Goal: Task Accomplishment & Management: Manage account settings

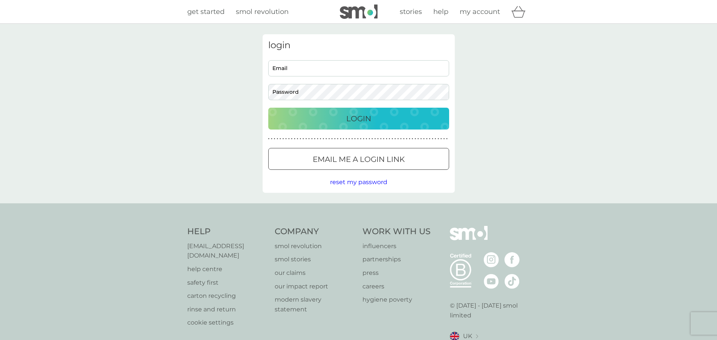
drag, startPoint x: 386, startPoint y: 83, endPoint x: 386, endPoint y: 79, distance: 4.2
click at [386, 83] on div "Email Password" at bounding box center [358, 80] width 186 height 40
click at [387, 75] on input "Email" at bounding box center [358, 68] width 181 height 16
type input "[PERSON_NAME][EMAIL_ADDRESS][PERSON_NAME][DOMAIN_NAME]"
click at [360, 119] on p "Login" at bounding box center [358, 119] width 25 height 12
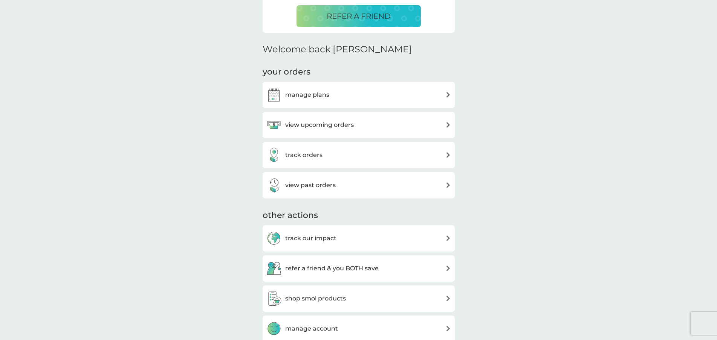
scroll to position [75, 0]
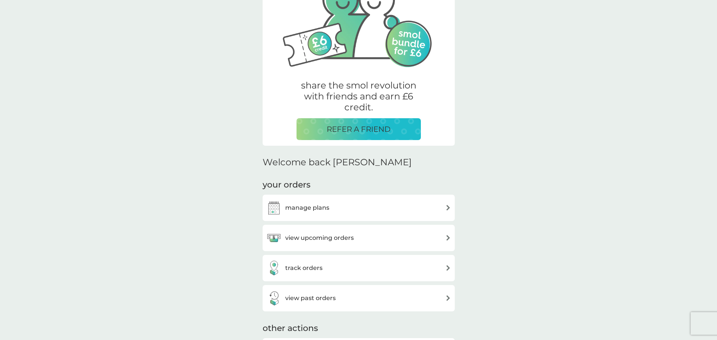
click at [406, 206] on div "manage plans" at bounding box center [358, 207] width 185 height 15
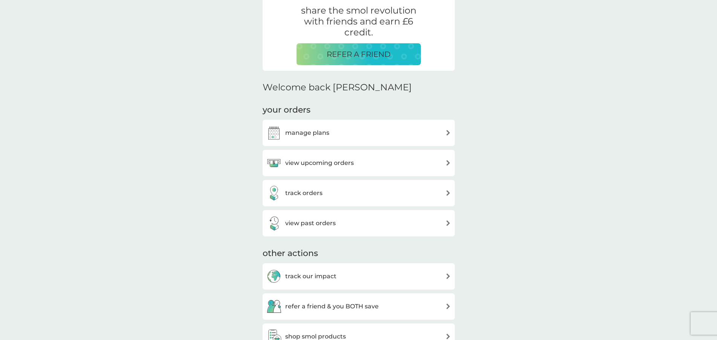
scroll to position [151, 0]
click at [351, 128] on div "manage plans" at bounding box center [358, 132] width 185 height 15
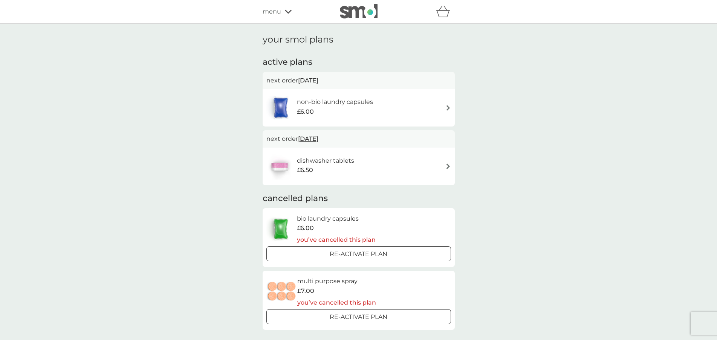
click at [382, 104] on div "non-bio laundry capsules £6.00" at bounding box center [358, 108] width 185 height 26
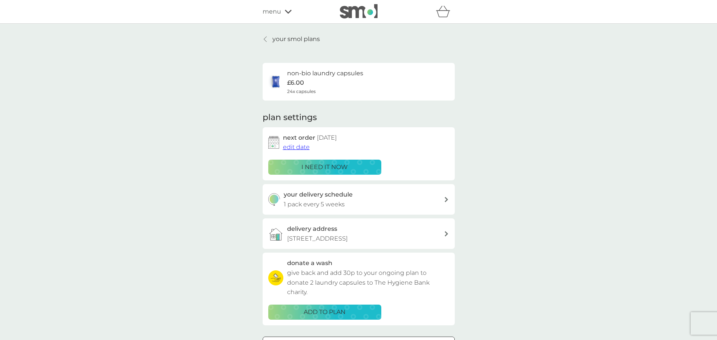
click at [571, 179] on div "your smol plans non-bio laundry capsules £6.00 24x capsules plan settings next …" at bounding box center [358, 203] width 717 height 359
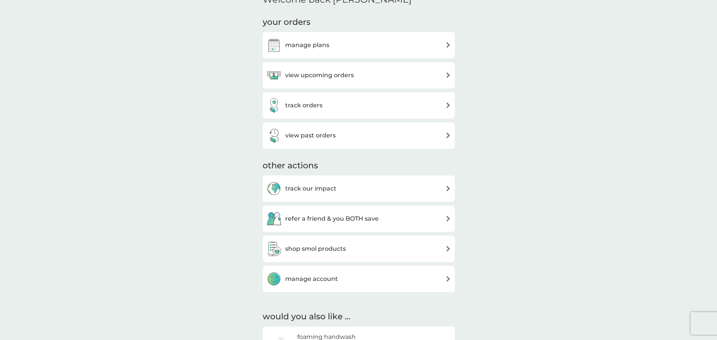
scroll to position [226, 0]
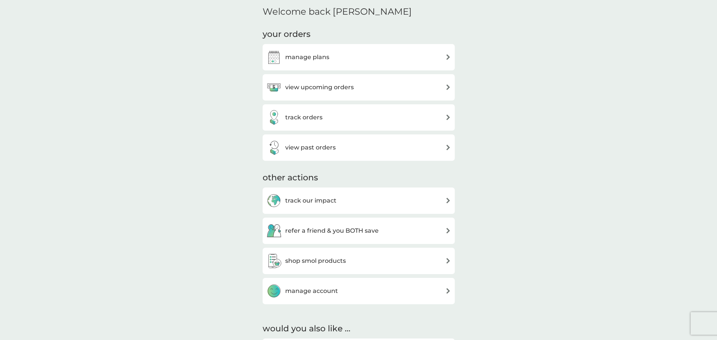
click at [334, 292] on h3 "manage account" at bounding box center [311, 291] width 53 height 10
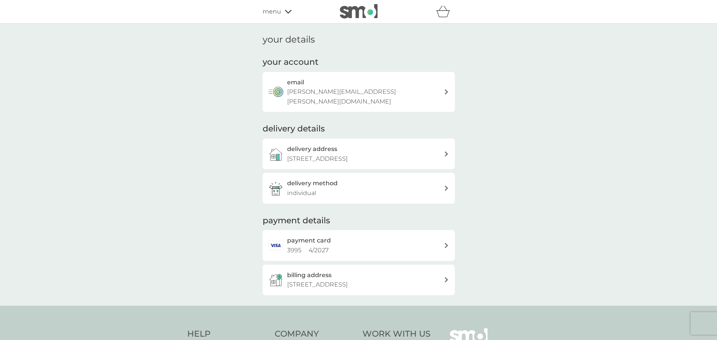
click at [359, 188] on div "delivery method individual" at bounding box center [365, 188] width 157 height 19
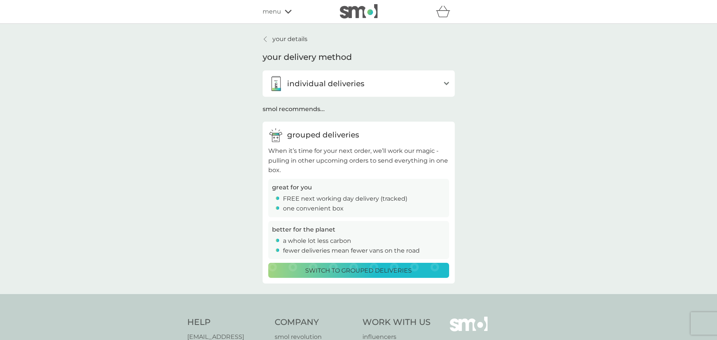
click at [430, 87] on div "individual deliveries" at bounding box center [354, 83] width 172 height 15
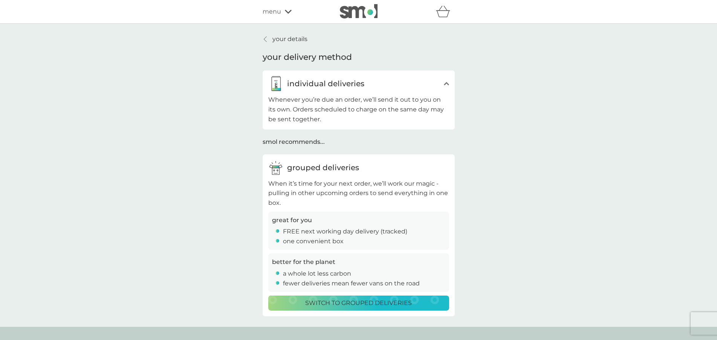
click at [388, 301] on p "Switch to grouped deliveries" at bounding box center [358, 303] width 107 height 10
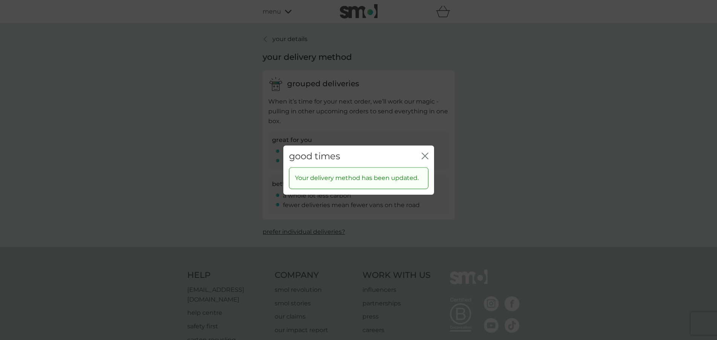
click at [423, 156] on icon "close" at bounding box center [424, 156] width 7 height 7
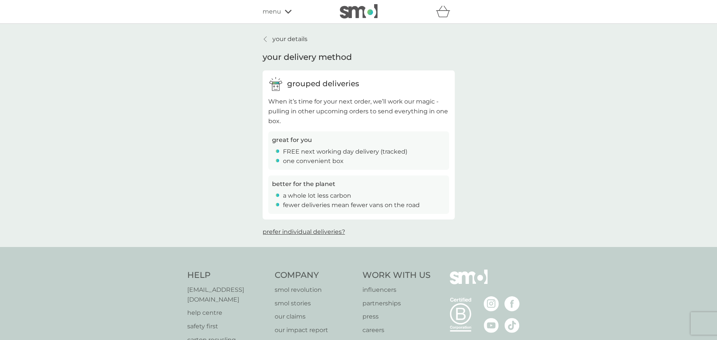
click at [278, 41] on p "your details" at bounding box center [289, 39] width 35 height 10
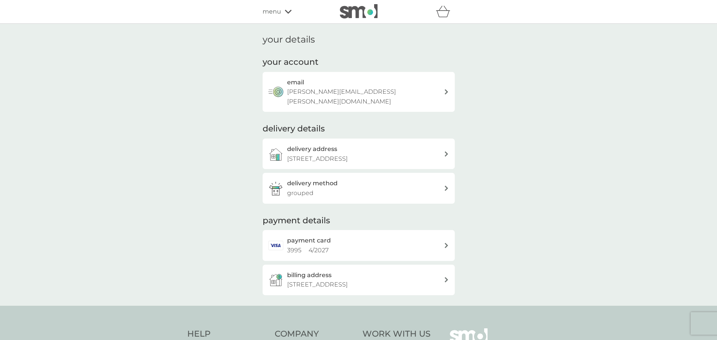
click at [282, 14] on div "menu" at bounding box center [294, 12] width 64 height 10
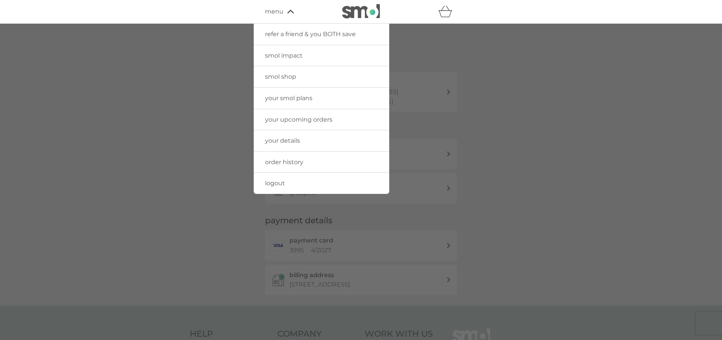
click at [565, 66] on div at bounding box center [361, 194] width 722 height 340
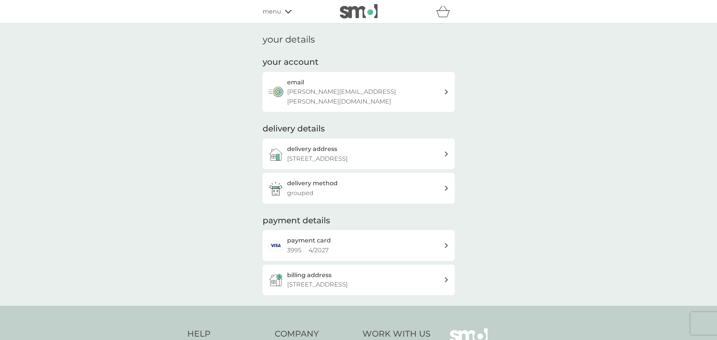
click at [365, 16] on img at bounding box center [359, 11] width 38 height 14
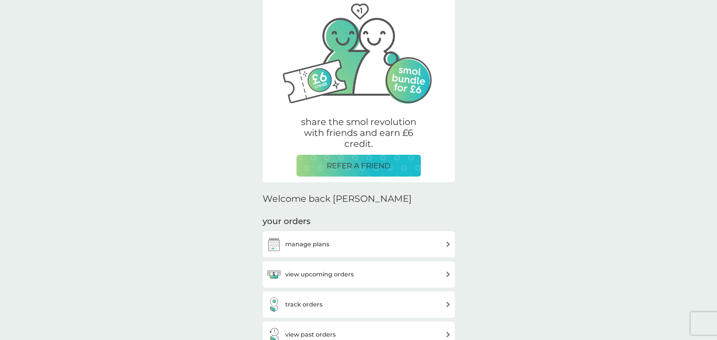
scroll to position [75, 0]
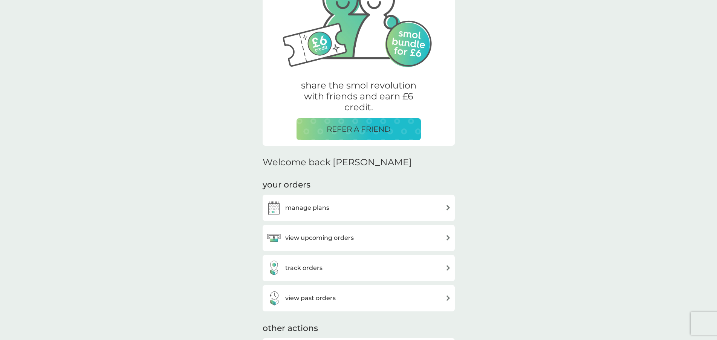
click at [370, 213] on div "manage plans" at bounding box center [358, 207] width 185 height 15
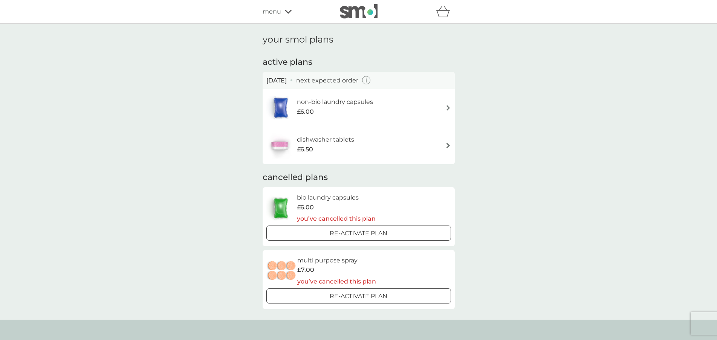
click at [386, 95] on div "non-bio laundry capsules £6.00" at bounding box center [358, 108] width 185 height 26
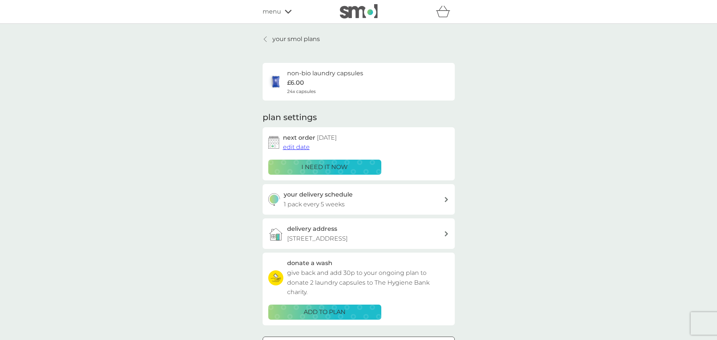
click at [299, 147] on span "edit date" at bounding box center [296, 146] width 27 height 7
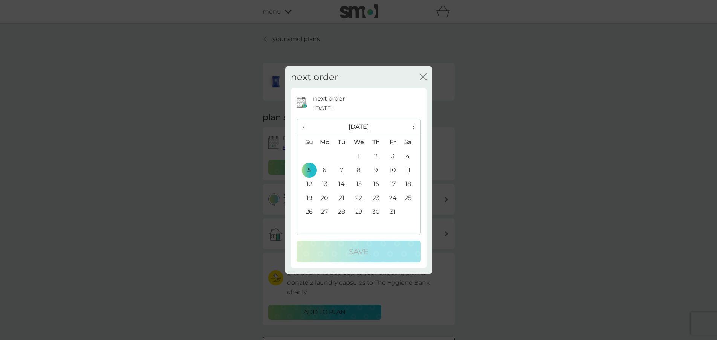
click at [307, 212] on td "26" at bounding box center [306, 212] width 19 height 14
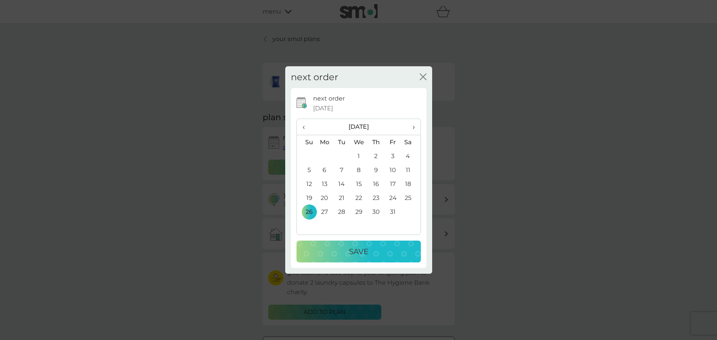
click at [351, 249] on p "Save" at bounding box center [359, 252] width 20 height 12
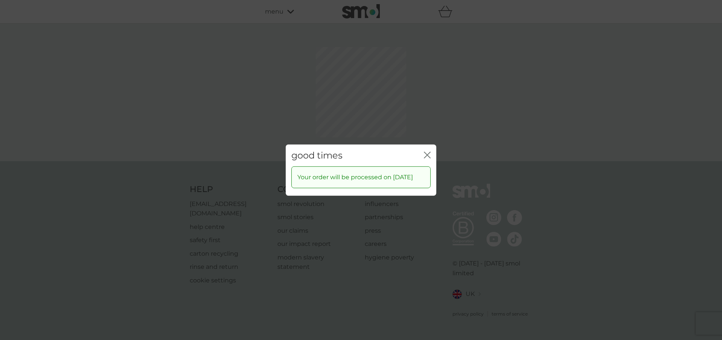
click at [432, 149] on div "good times close" at bounding box center [361, 155] width 151 height 22
click at [426, 151] on icon "close" at bounding box center [427, 154] width 7 height 7
